Goal: Task Accomplishment & Management: Complete application form

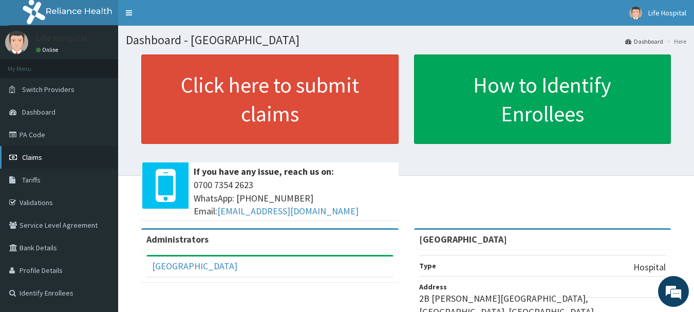
click at [36, 159] on span "Claims" at bounding box center [32, 157] width 20 height 9
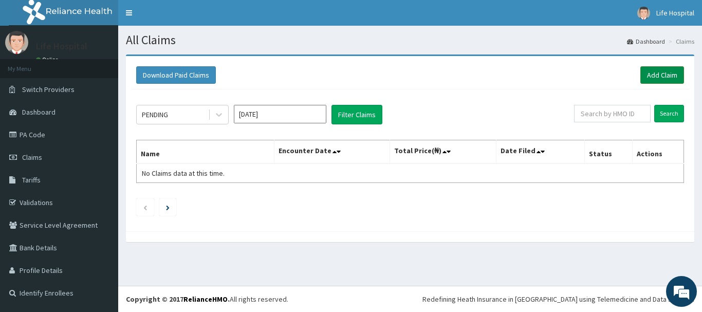
click at [666, 73] on link "Add Claim" at bounding box center [662, 74] width 44 height 17
